Goal: Book appointment/travel/reservation

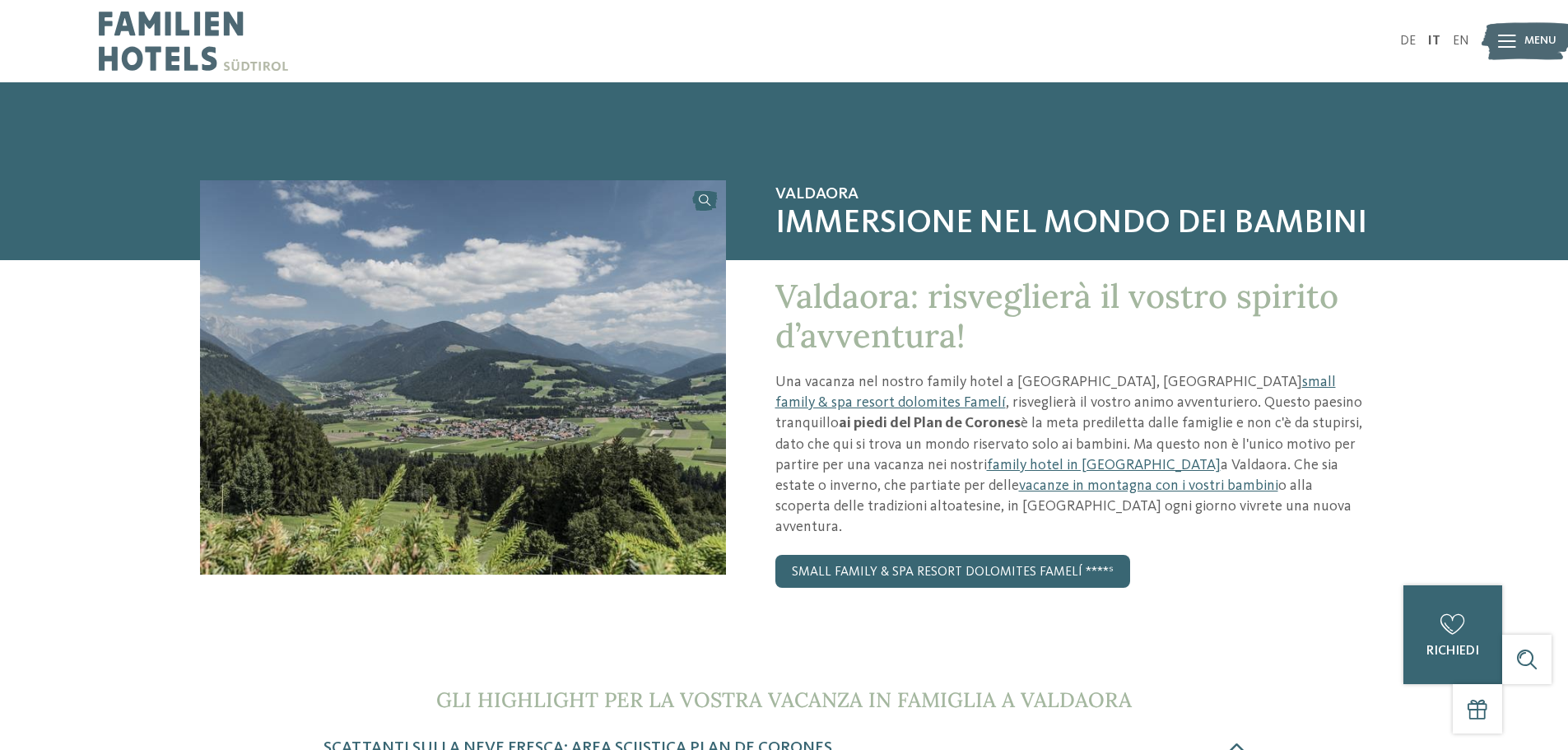
click at [147, 39] on img at bounding box center [193, 41] width 189 height 82
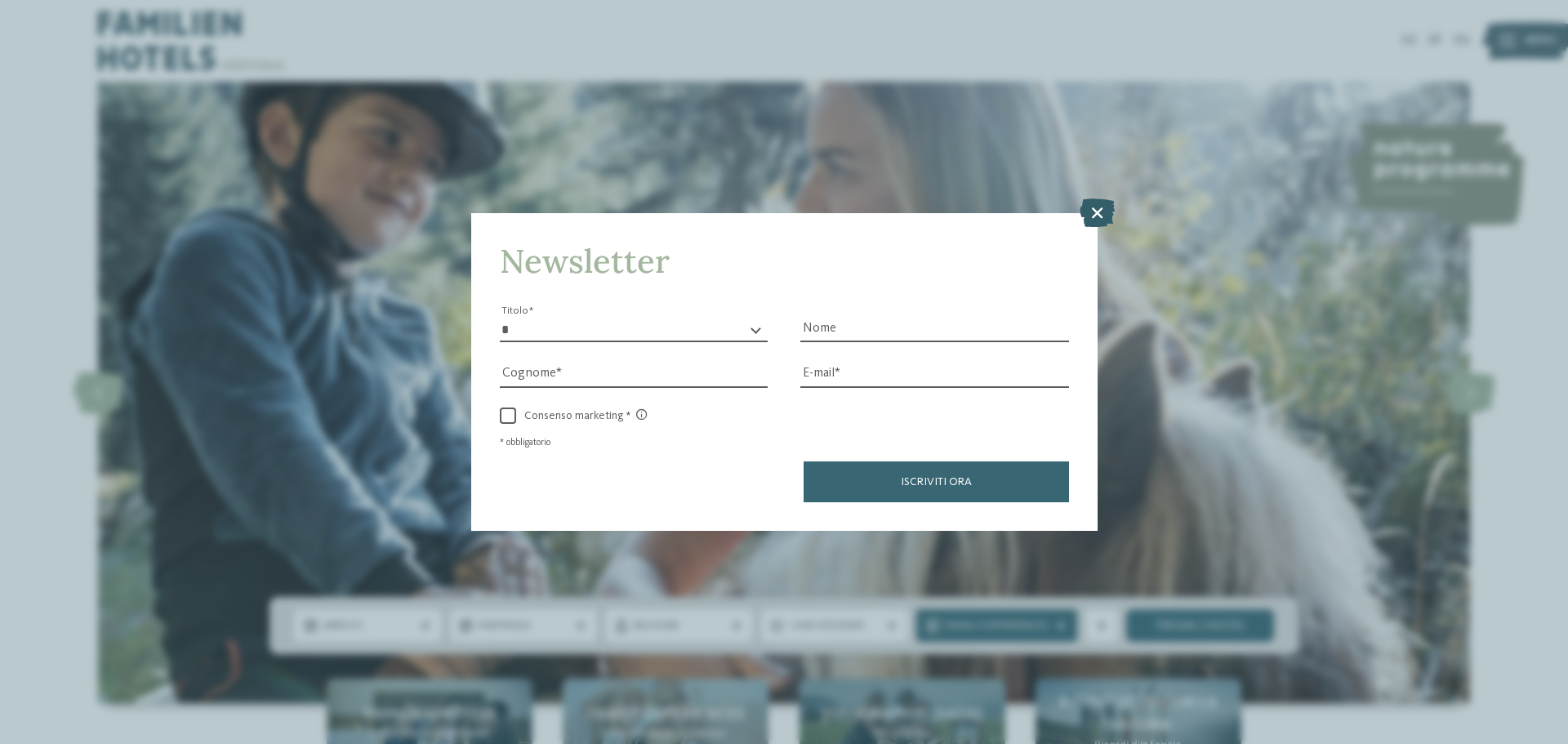
click at [1094, 215] on icon at bounding box center [1097, 213] width 35 height 29
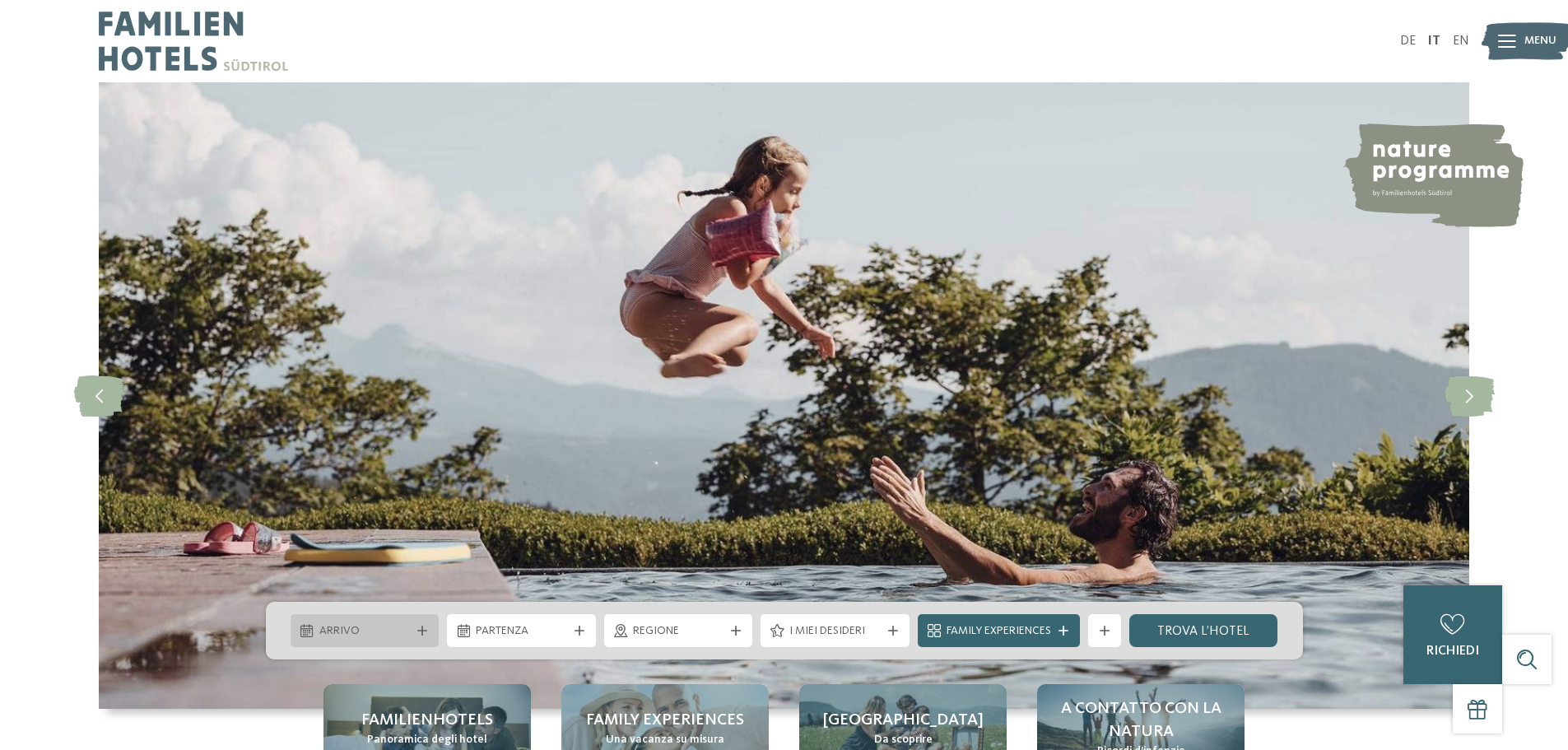
click at [359, 633] on span "Arrivo" at bounding box center [365, 631] width 92 height 16
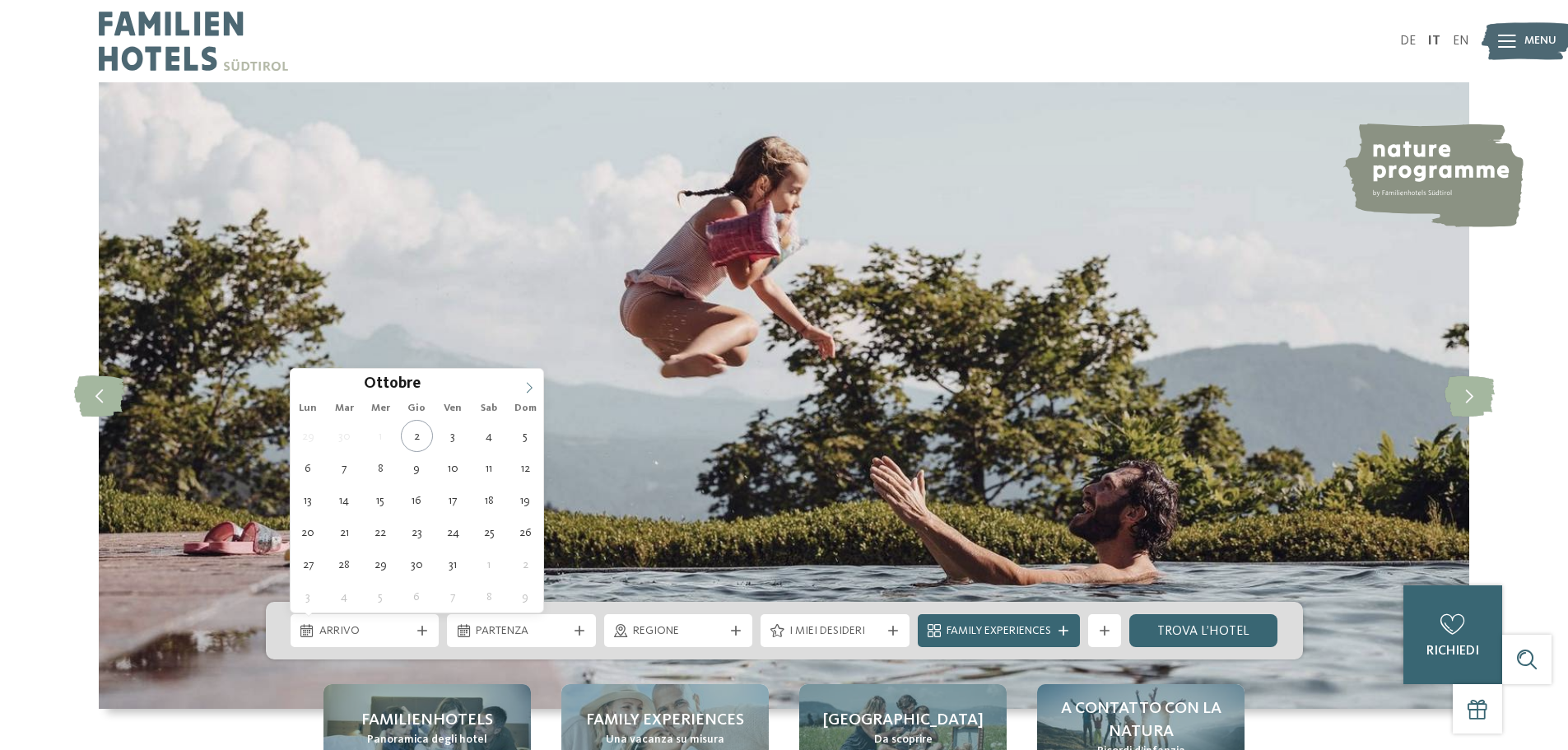
click at [529, 388] on icon at bounding box center [530, 388] width 12 height 12
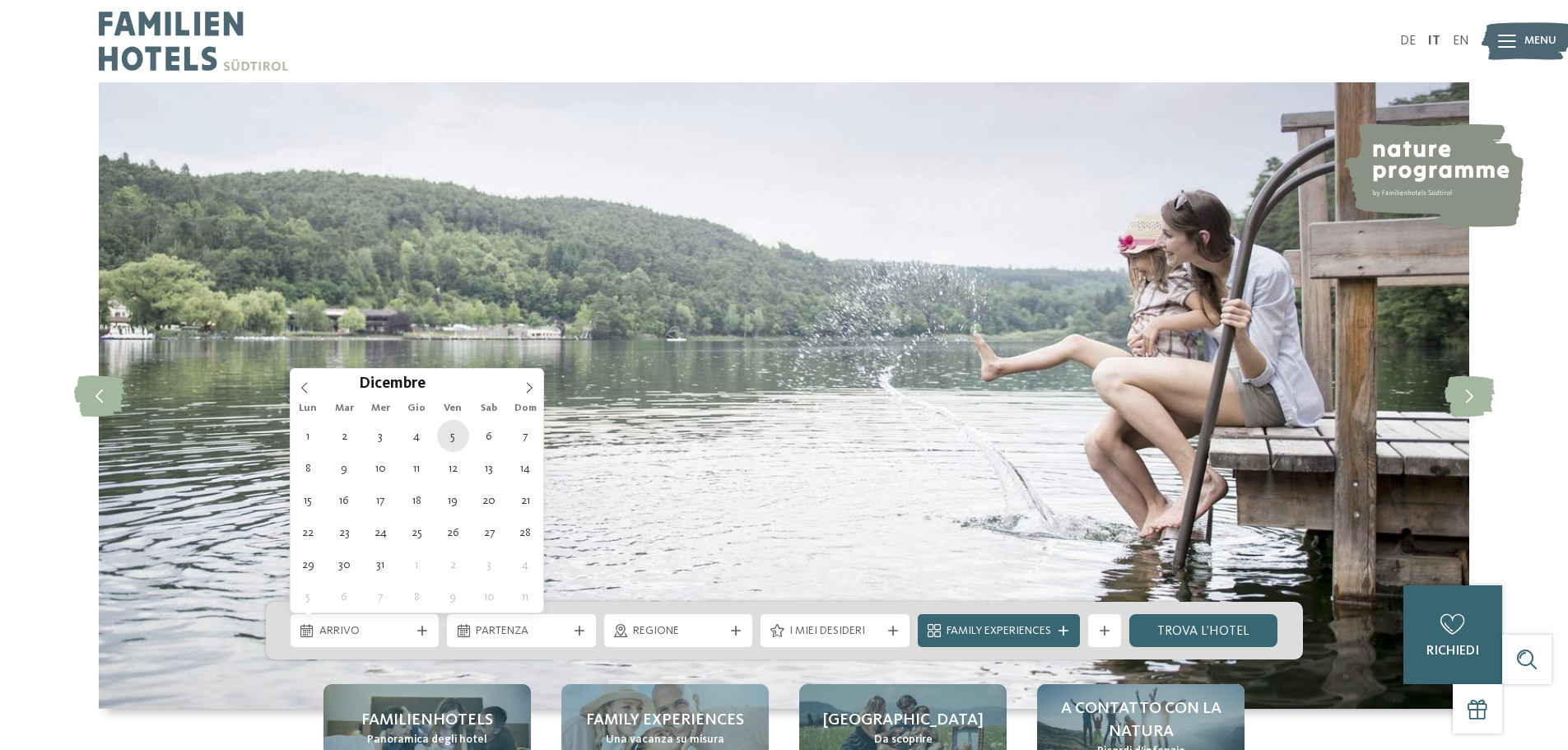
type div "05.12.2025"
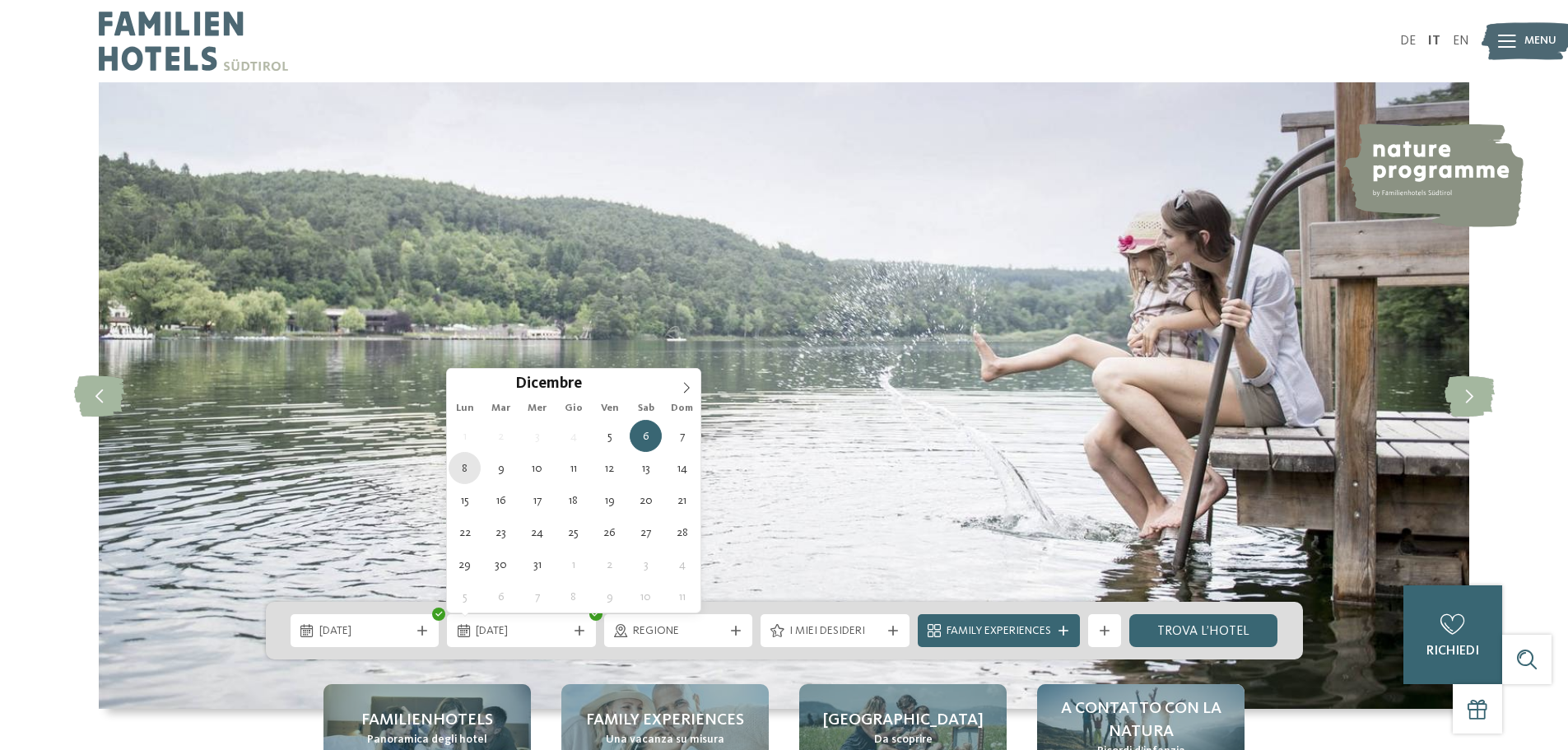
type div "08.12.2025"
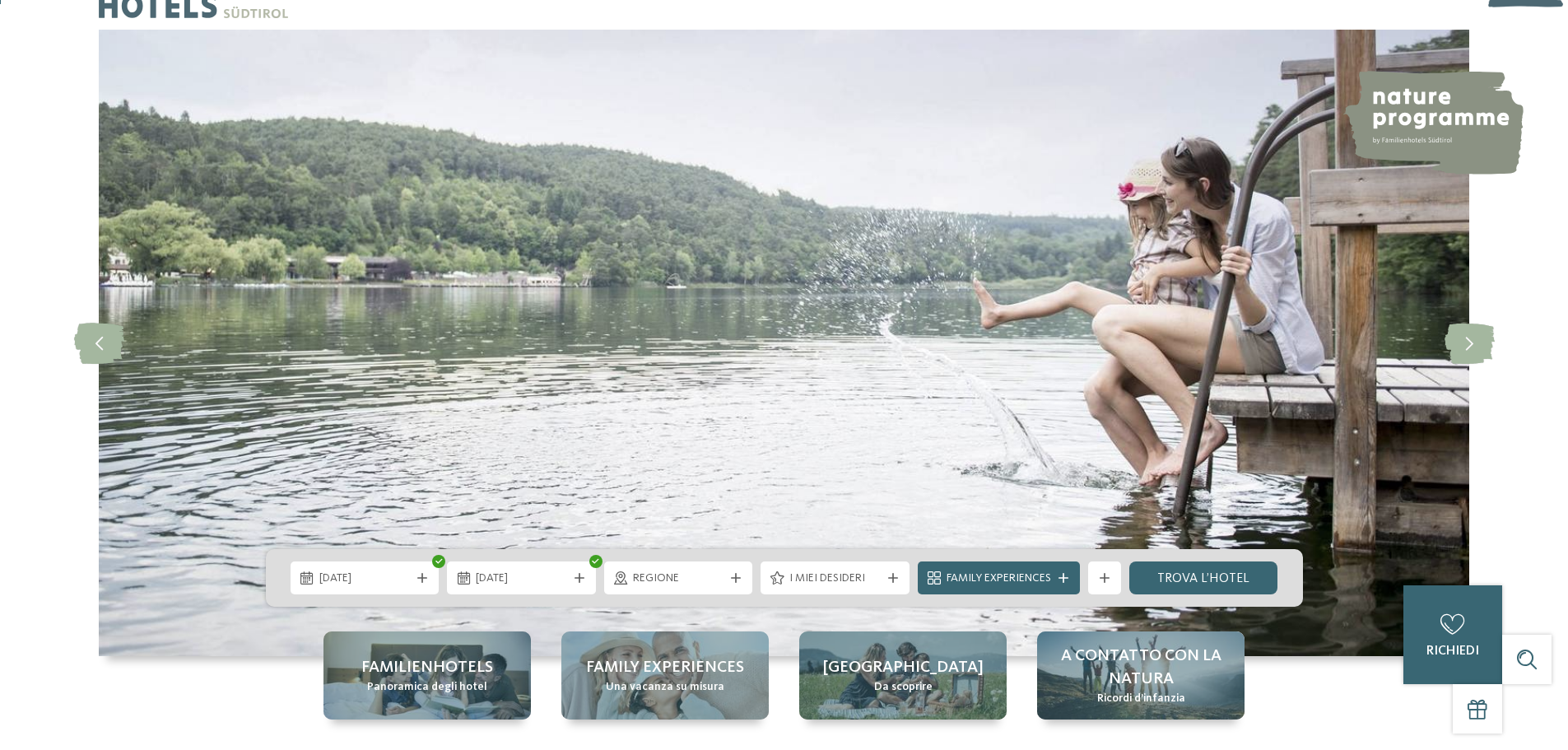
scroll to position [82, 0]
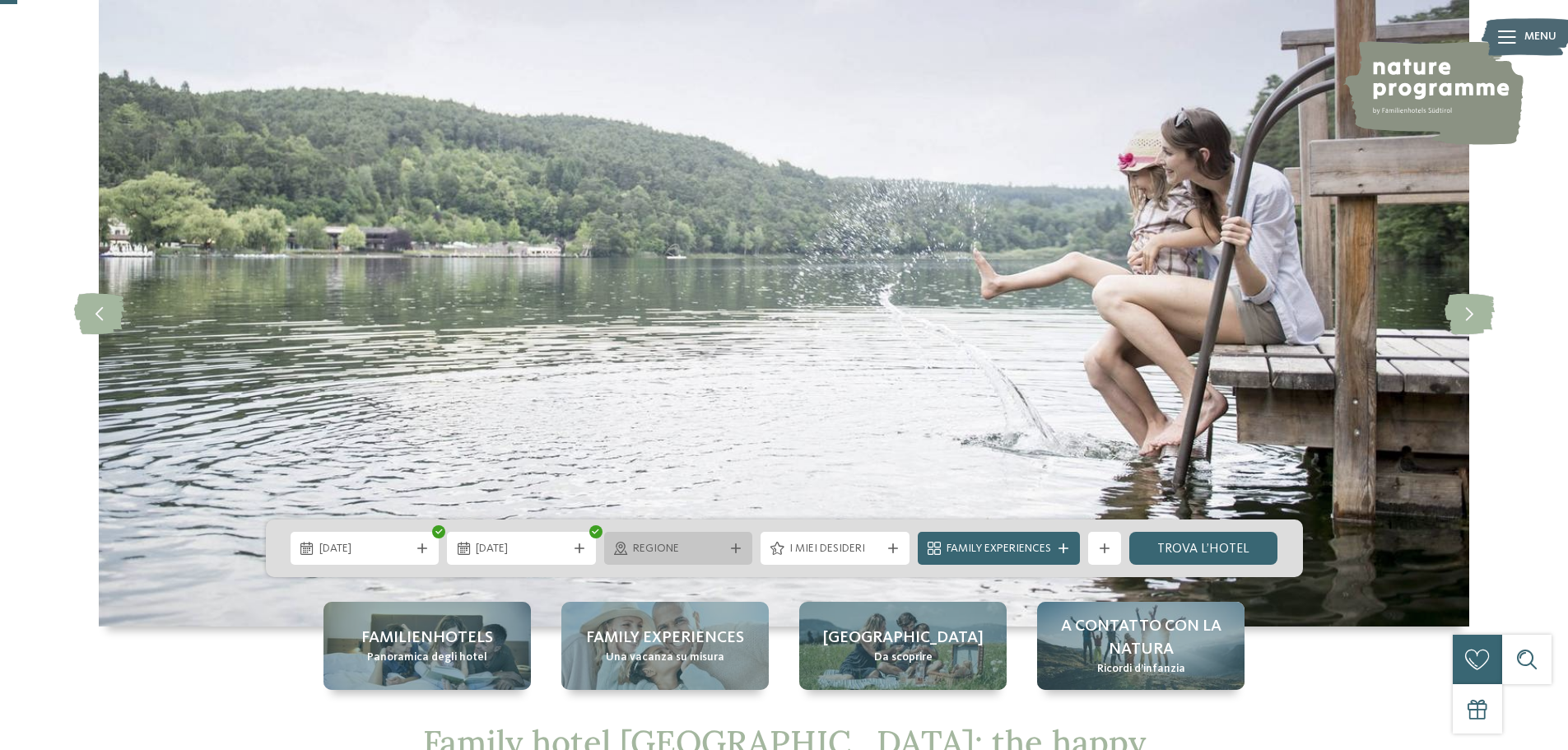
click at [731, 552] on icon at bounding box center [736, 548] width 10 height 10
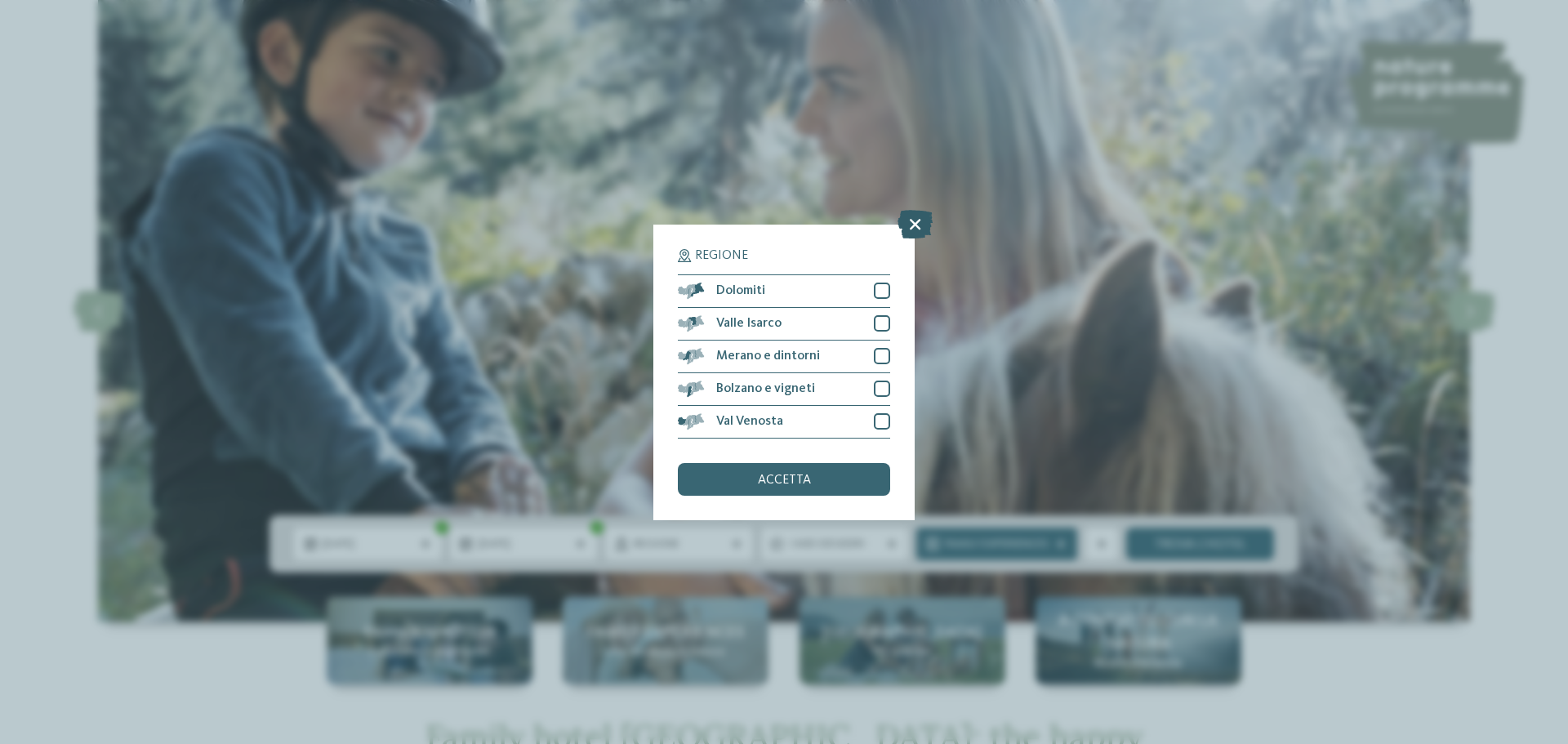
click at [922, 220] on icon at bounding box center [915, 224] width 35 height 29
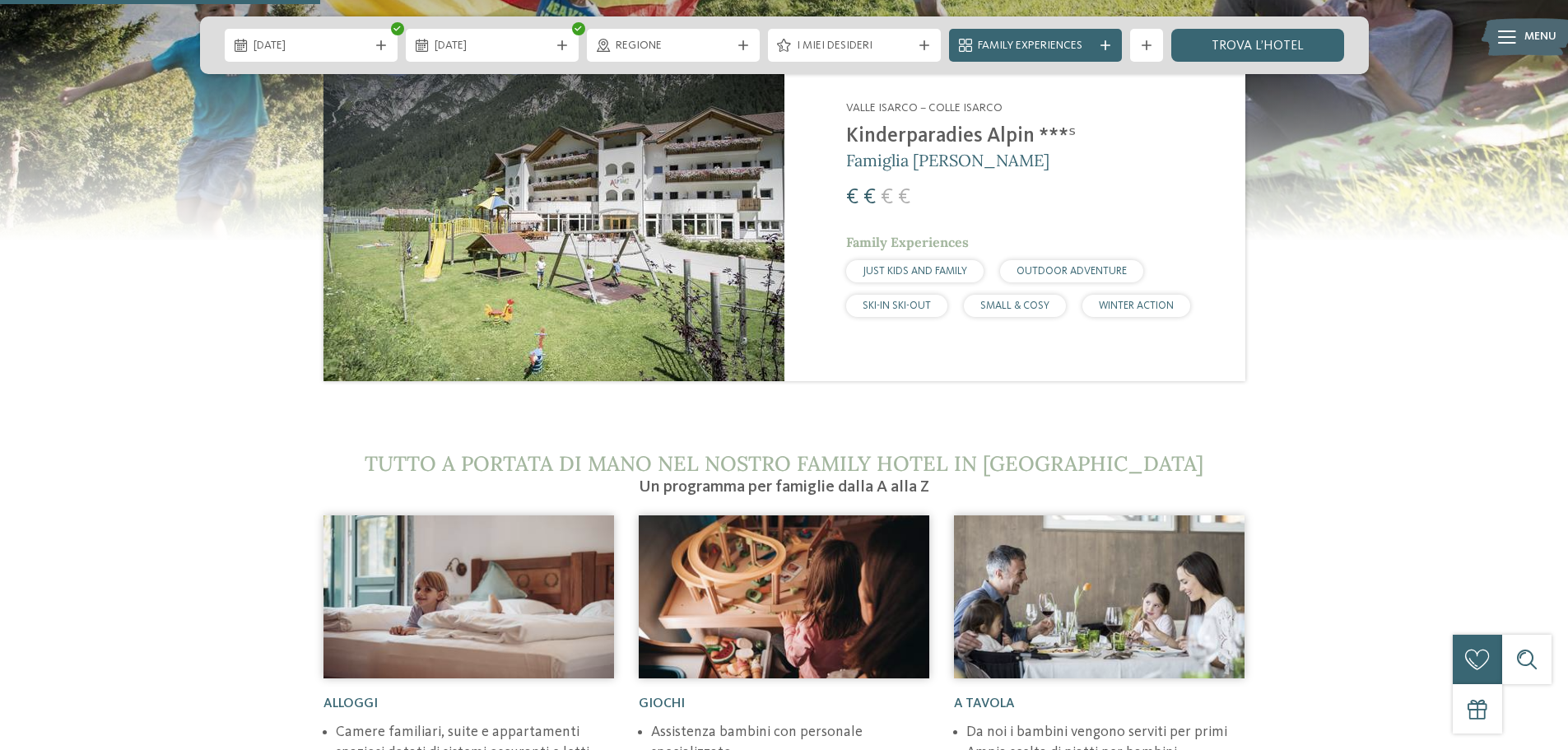
scroll to position [2058, 0]
